Goal: Find specific page/section: Find specific page/section

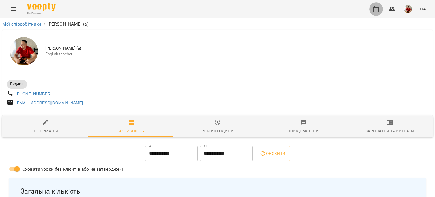
click at [375, 3] on button "button" at bounding box center [376, 9] width 14 height 14
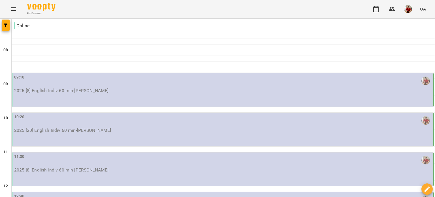
scroll to position [138, 0]
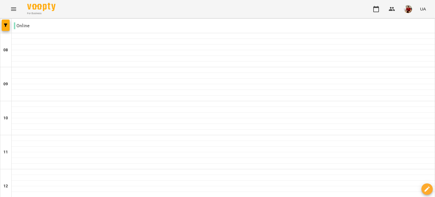
scroll to position [220, 0]
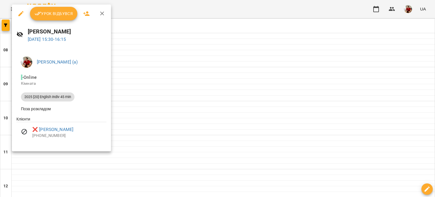
click at [228, 113] on div at bounding box center [217, 98] width 435 height 197
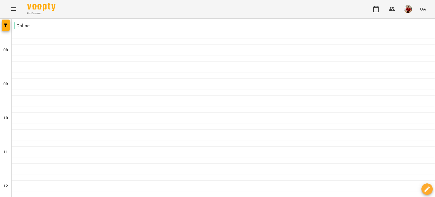
scroll to position [0, 0]
